Goal: Information Seeking & Learning: Get advice/opinions

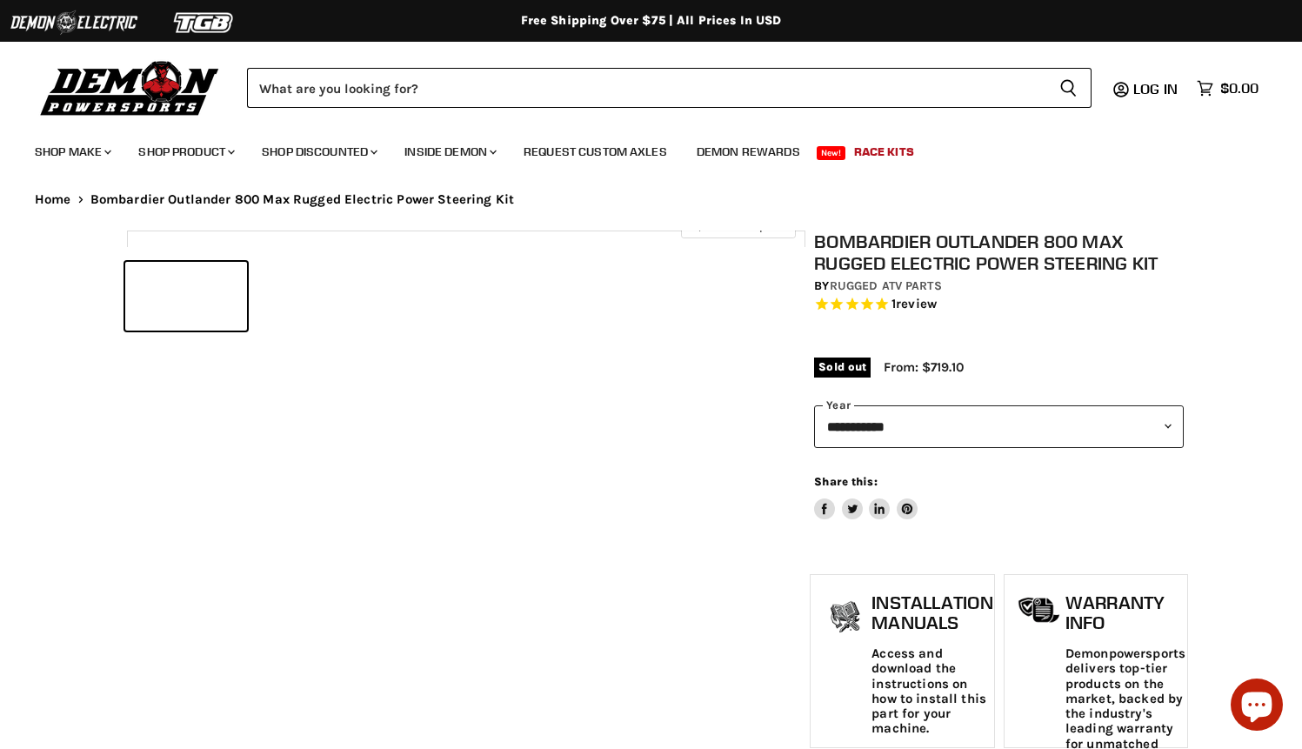
select select "******"
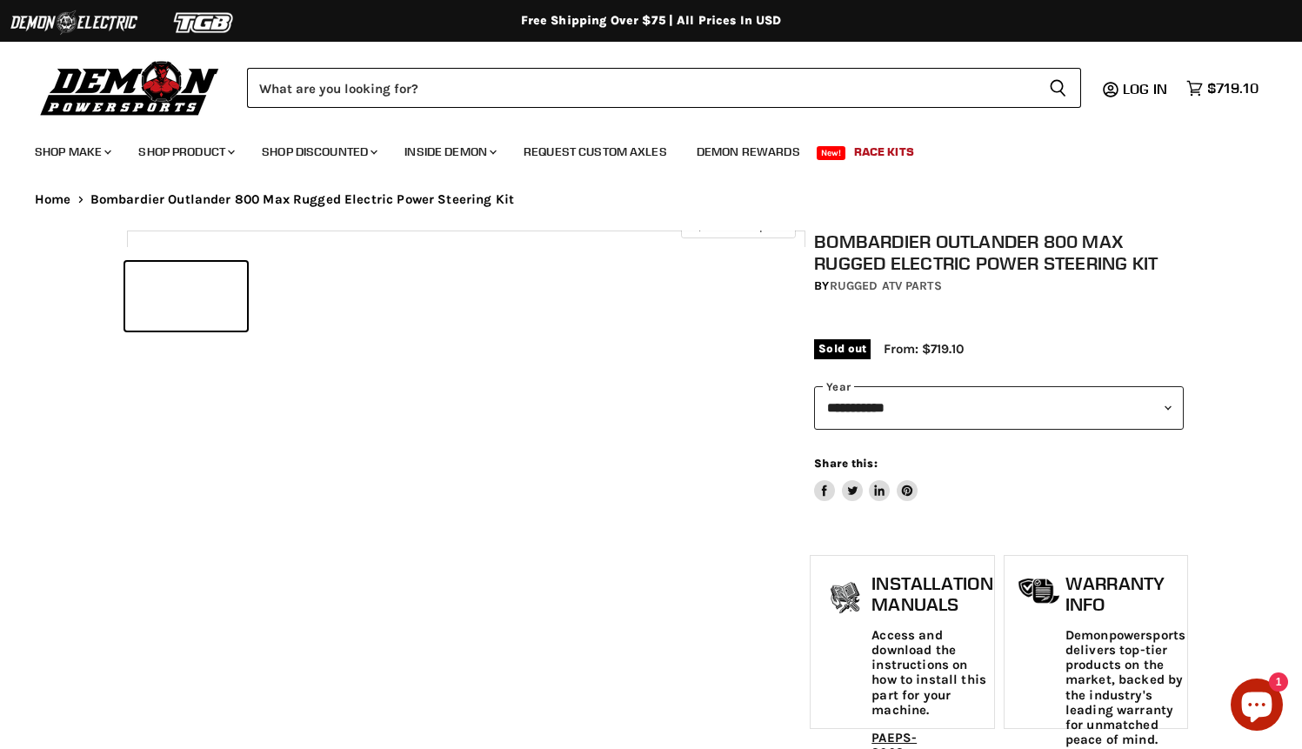
select select "******"
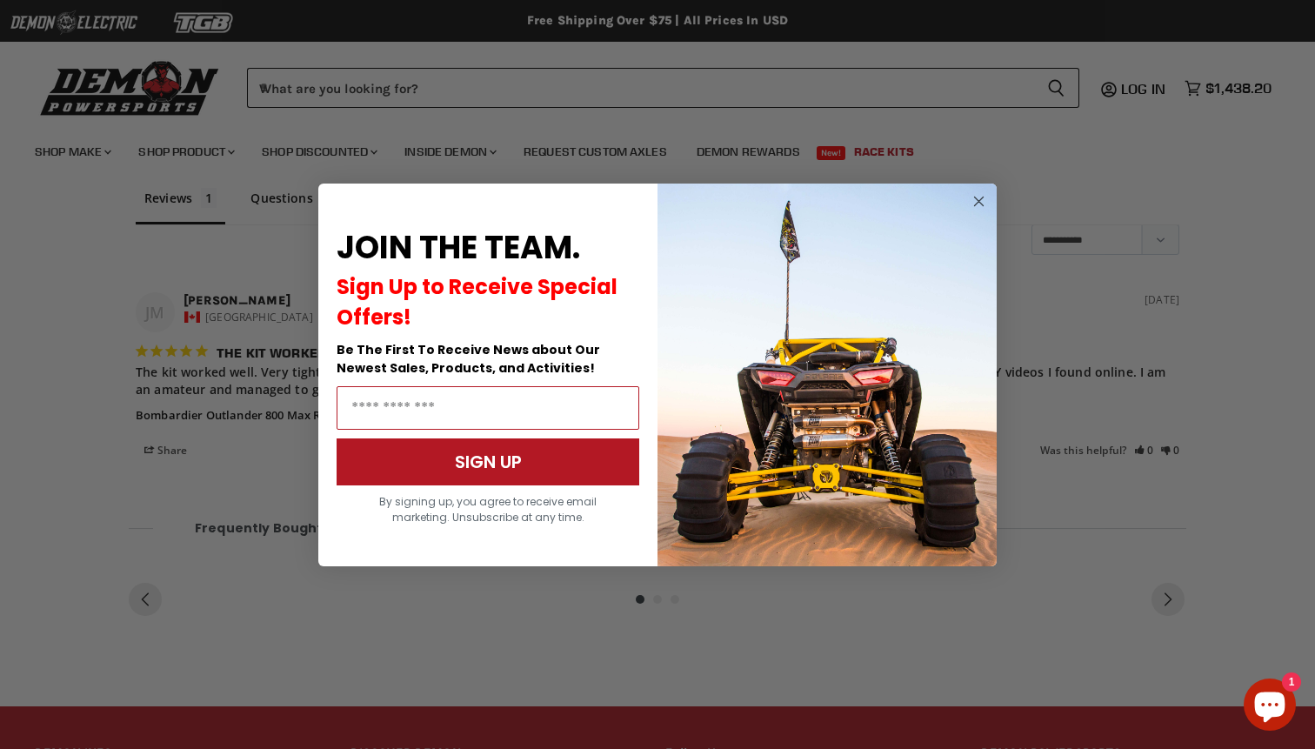
scroll to position [1809, 0]
